Goal: Information Seeking & Learning: Learn about a topic

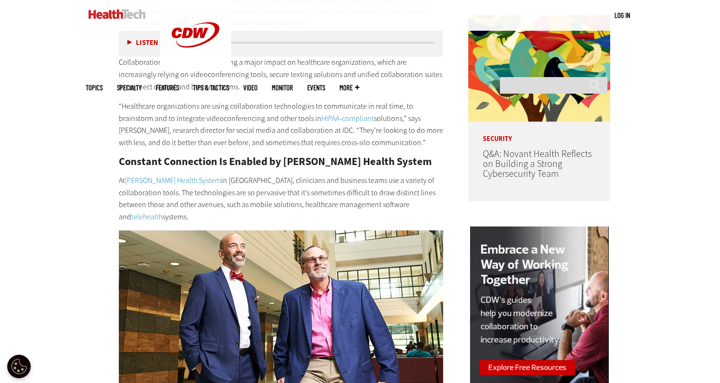
scroll to position [754, 0]
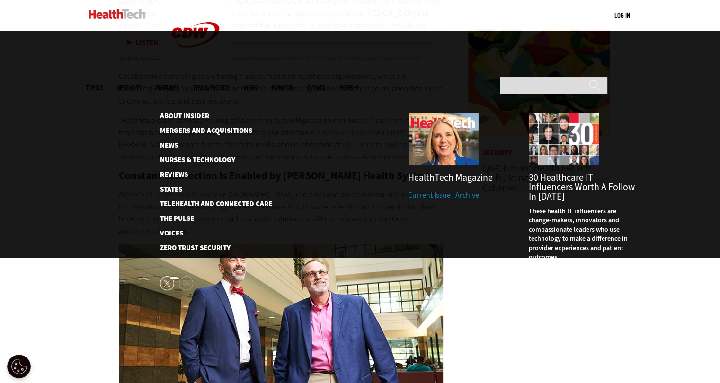
click at [359, 84] on span "More" at bounding box center [349, 87] width 20 height 7
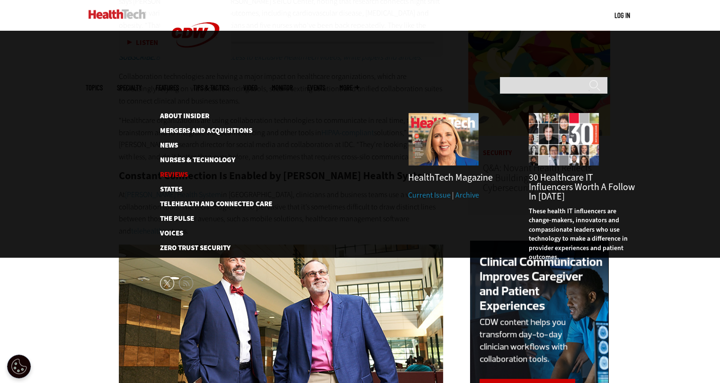
click at [173, 171] on link "Reviews" at bounding box center [208, 174] width 97 height 7
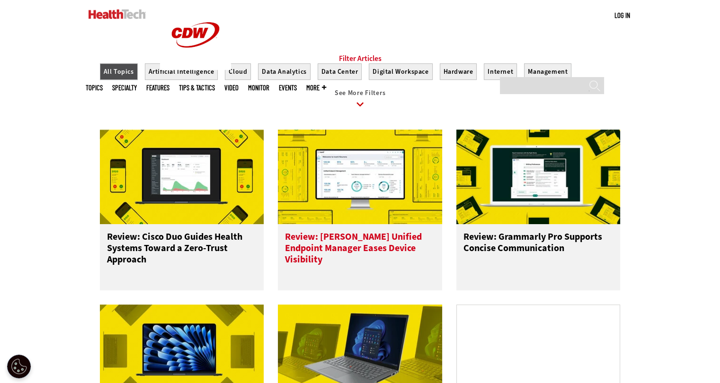
scroll to position [379, 0]
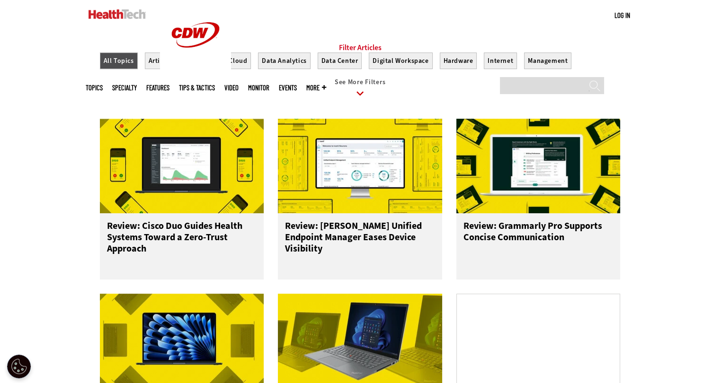
click at [360, 87] on span "See More Filters" at bounding box center [360, 82] width 51 height 9
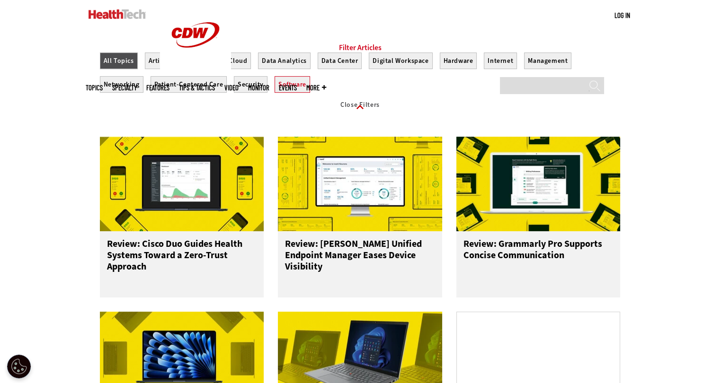
click at [283, 91] on button "Software" at bounding box center [293, 84] width 36 height 17
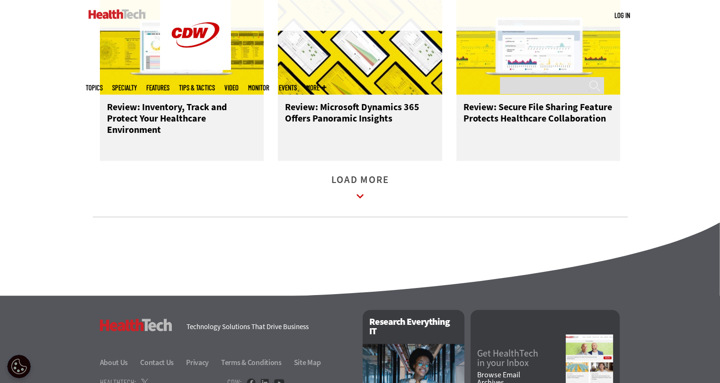
scroll to position [1231, 0]
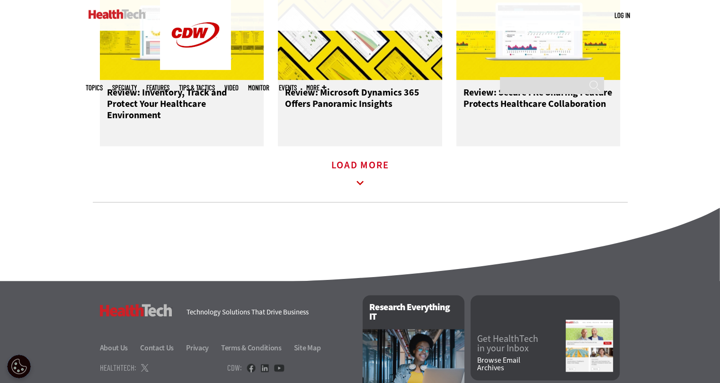
click at [360, 175] on link "Load More" at bounding box center [360, 175] width 58 height 26
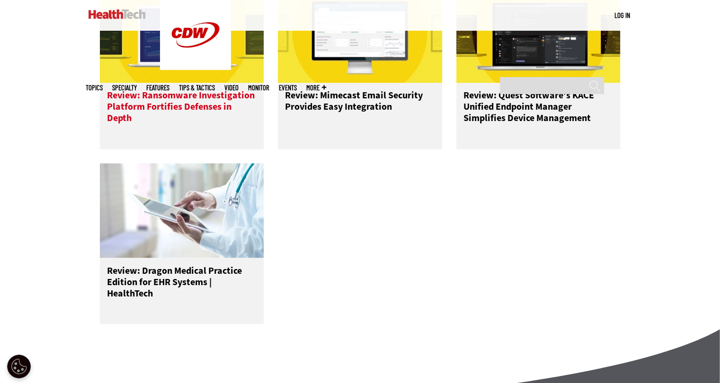
scroll to position [1562, 0]
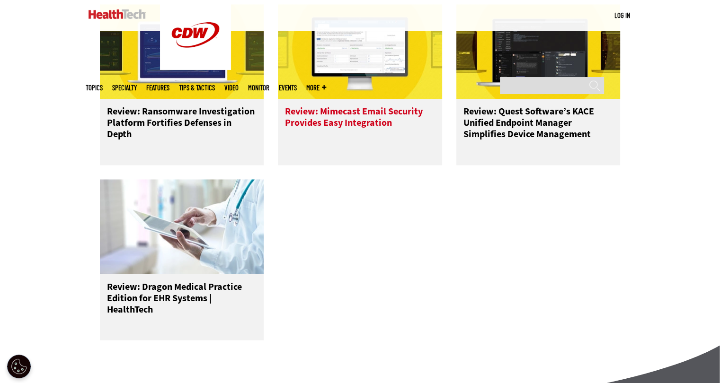
click at [374, 99] on img at bounding box center [360, 51] width 164 height 95
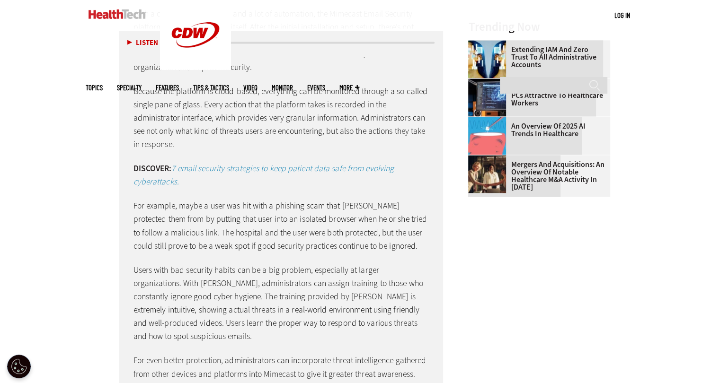
scroll to position [1345, 0]
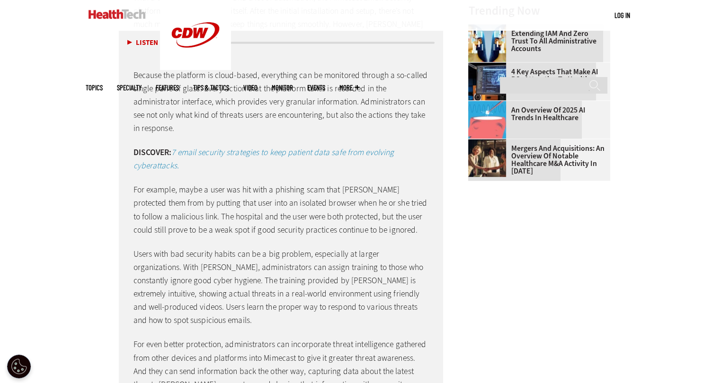
click at [561, 118] on link "An Overview of 2025 AI Trends in Healthcare" at bounding box center [536, 114] width 136 height 15
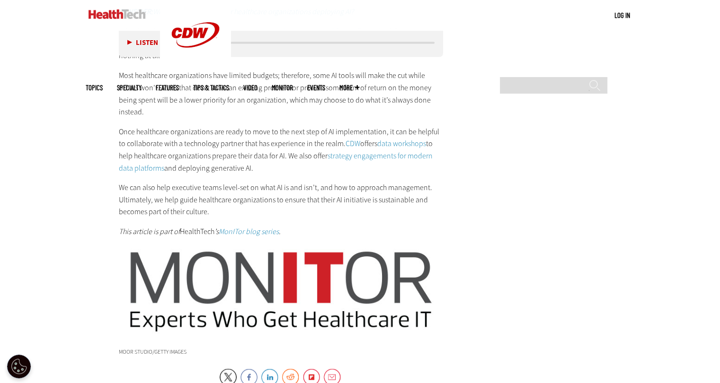
scroll to position [1749, 0]
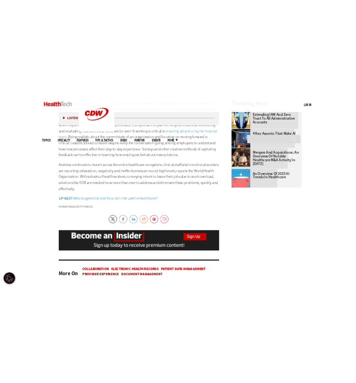
scroll to position [1390, 0]
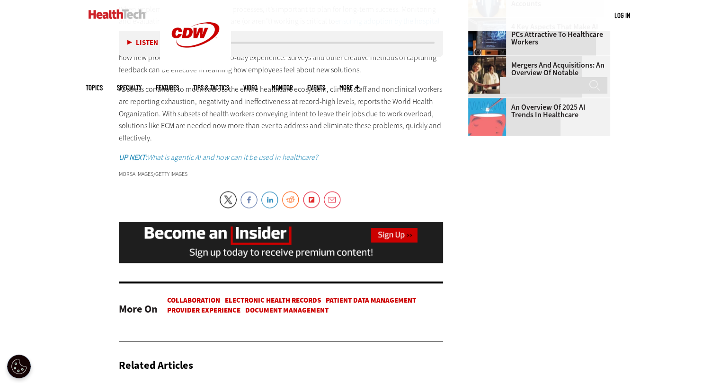
click at [203, 156] on em "UP NEXT: What is agentic AI and how can it be used in healthcare?" at bounding box center [218, 157] width 199 height 10
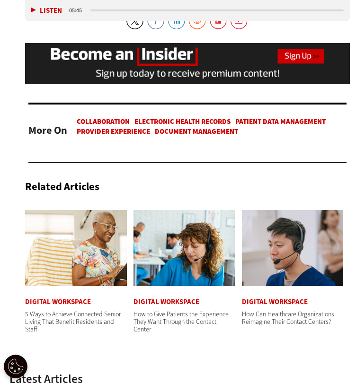
scroll to position [0, 0]
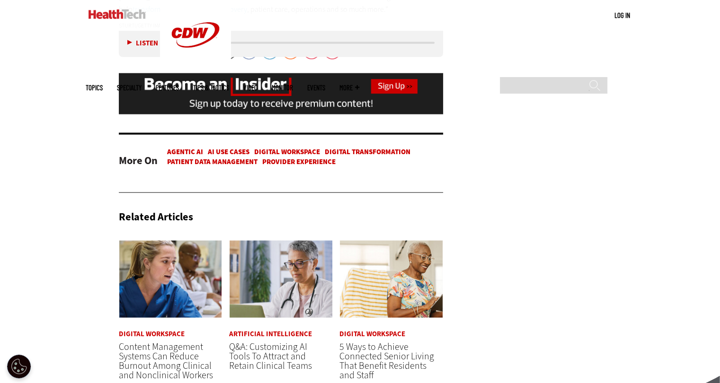
scroll to position [2053, 0]
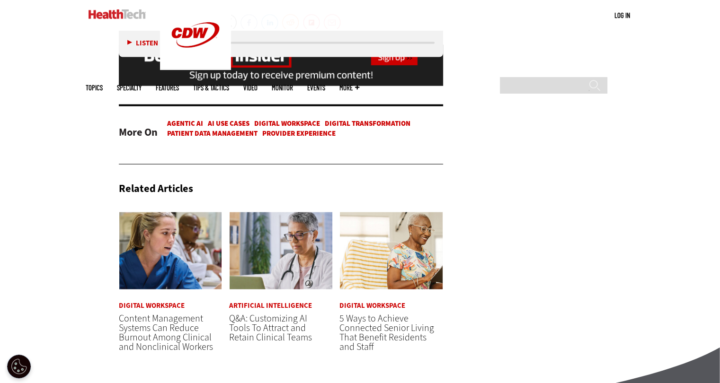
click at [273, 128] on link "Digital Workspace" at bounding box center [287, 123] width 66 height 9
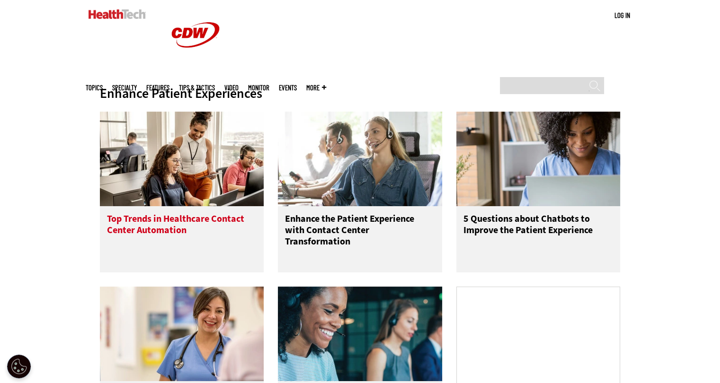
click at [178, 151] on img at bounding box center [182, 159] width 164 height 95
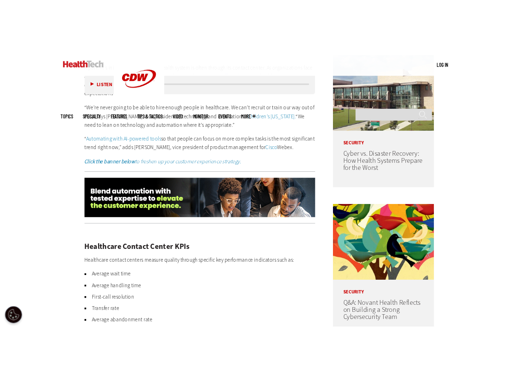
scroll to position [571, 0]
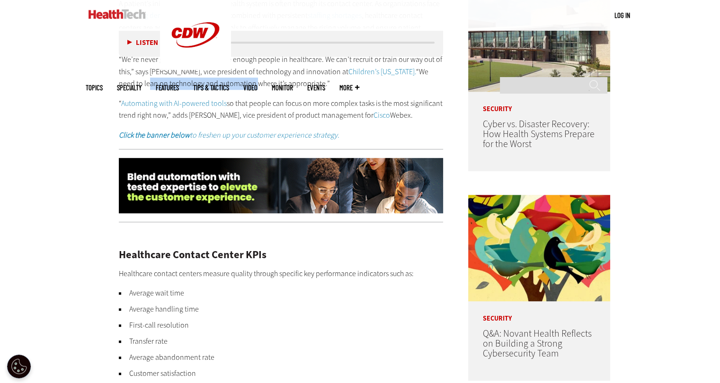
drag, startPoint x: 119, startPoint y: 85, endPoint x: 229, endPoint y: 81, distance: 109.4
click at [229, 81] on p "“We’re never going to be able to hire enough people in healthcare. We can’t rec…" at bounding box center [281, 71] width 325 height 36
copy p "ean on technology and automation"
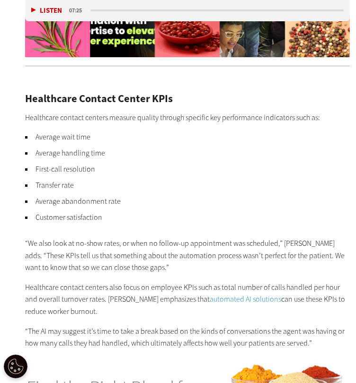
scroll to position [0, 0]
